Goal: Task Accomplishment & Management: Manage account settings

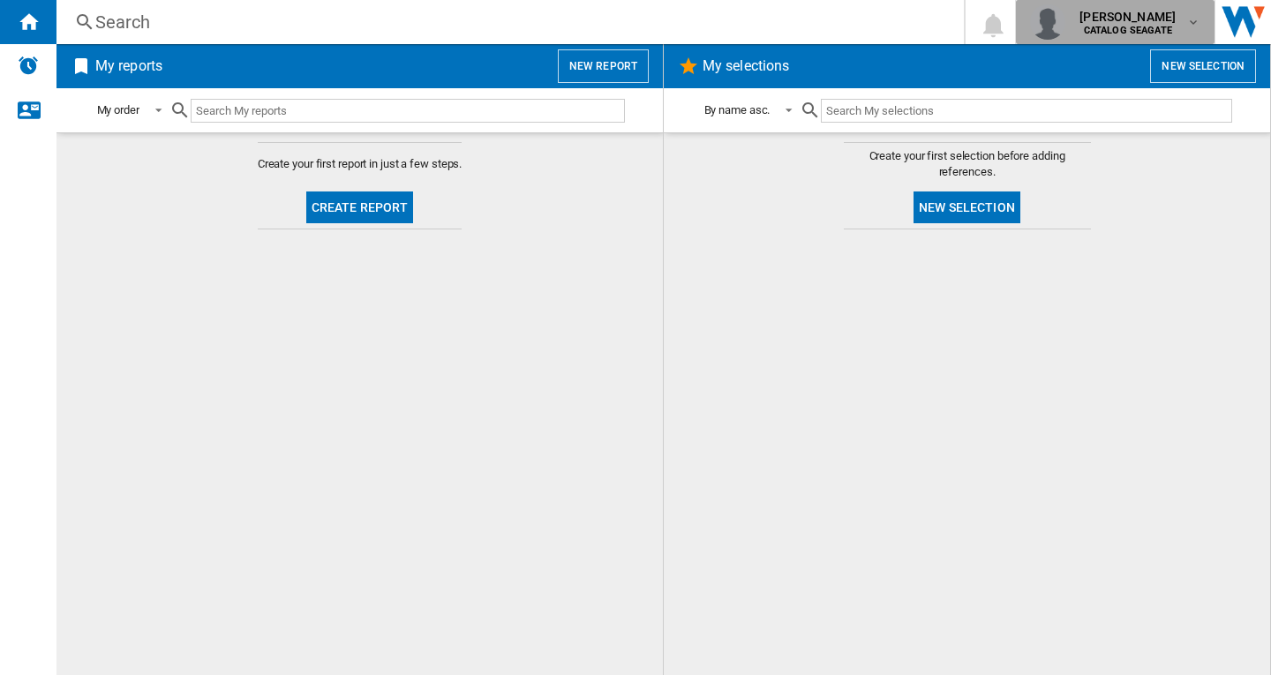
click at [1146, 31] on b "CATALOG SEAGATE" at bounding box center [1128, 30] width 88 height 11
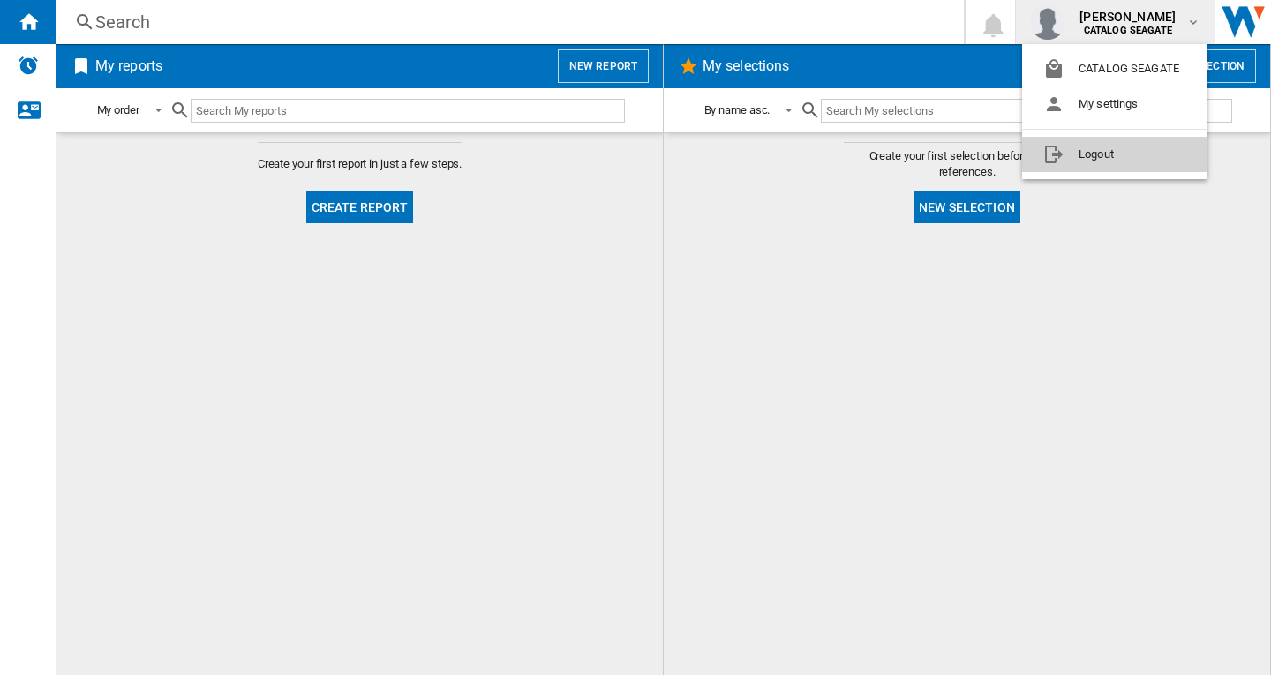
click at [1139, 151] on button "Logout" at bounding box center [1114, 154] width 185 height 35
